Goal: Transaction & Acquisition: Purchase product/service

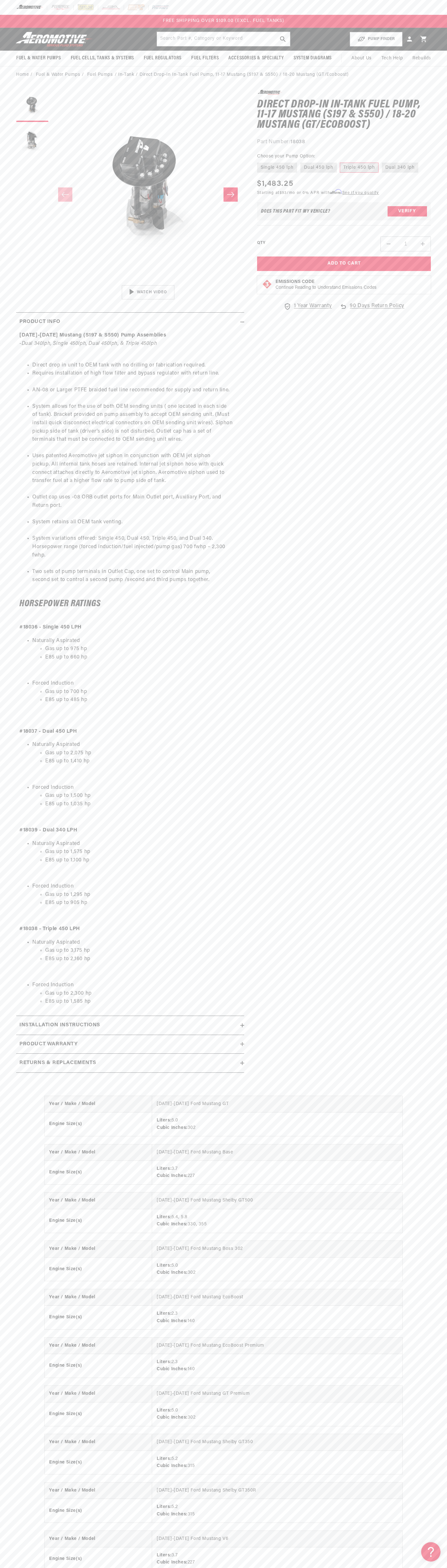
click at [121, 12] on div at bounding box center [224, 7] width 447 height 15
click at [435, 1145] on div "Year / Make / Model [DATE]-[DATE] Ford Mustang GT Engine Size(s) Liters: 5.0 Cu…" at bounding box center [224, 1363] width 447 height 561
click at [339, 1564] on html "Skip to content Your cart Your cart is empty Loading... You may also like Subto…" at bounding box center [224, 784] width 447 height 1568
click at [24, 1564] on html "Skip to content Your cart Your cart is empty Loading... You may also like Subto…" at bounding box center [224, 784] width 447 height 1568
